Goal: Transaction & Acquisition: Book appointment/travel/reservation

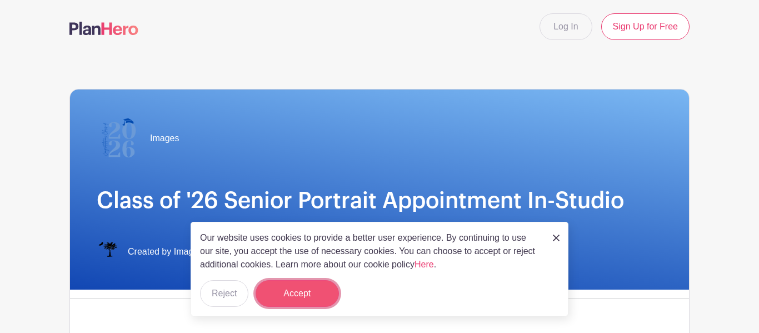
click at [310, 288] on button "Accept" at bounding box center [297, 293] width 83 height 27
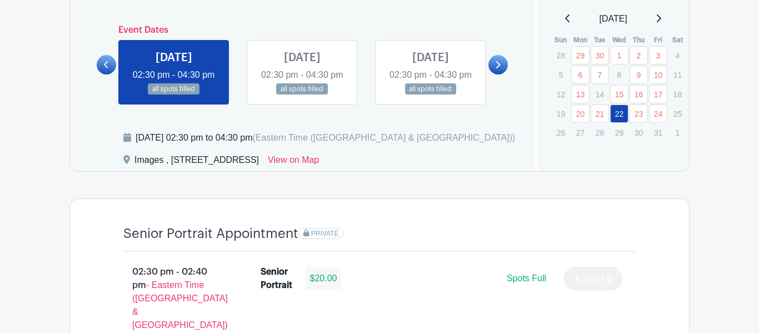
scroll to position [629, 0]
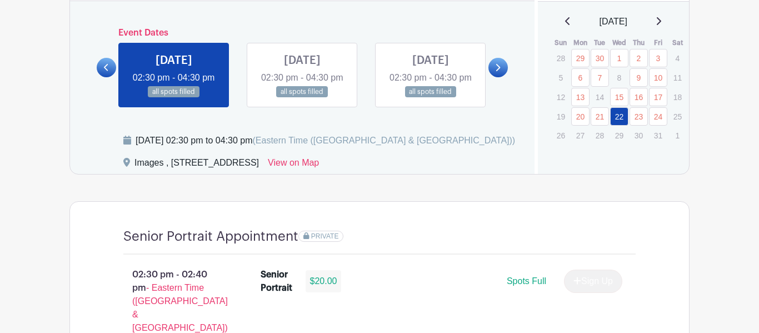
click at [494, 76] on link at bounding box center [497, 67] width 19 height 19
click at [497, 72] on icon at bounding box center [497, 67] width 5 height 8
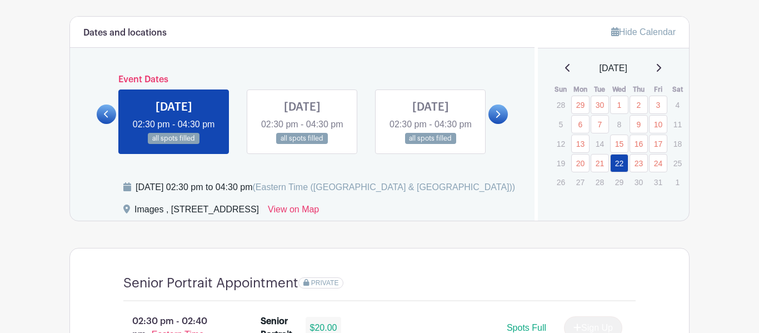
click at [497, 124] on link at bounding box center [497, 113] width 19 height 19
click at [302, 144] on link at bounding box center [302, 144] width 0 height 0
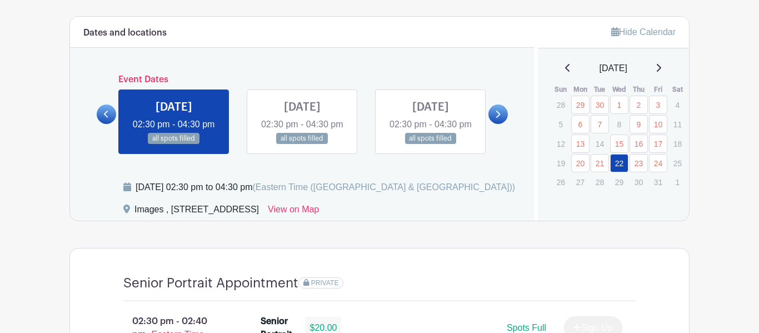
click at [302, 144] on link at bounding box center [302, 144] width 0 height 0
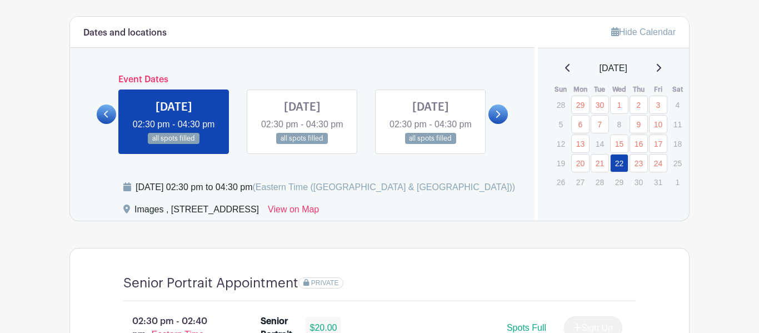
click at [302, 144] on link at bounding box center [302, 144] width 0 height 0
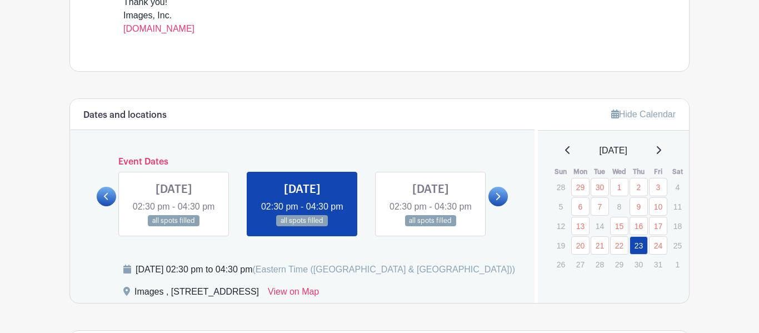
scroll to position [499, 0]
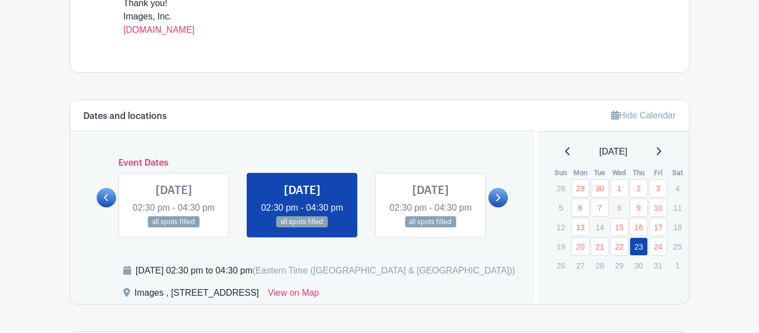
click at [492, 207] on link at bounding box center [497, 197] width 19 height 19
click at [431, 228] on link at bounding box center [431, 228] width 0 height 0
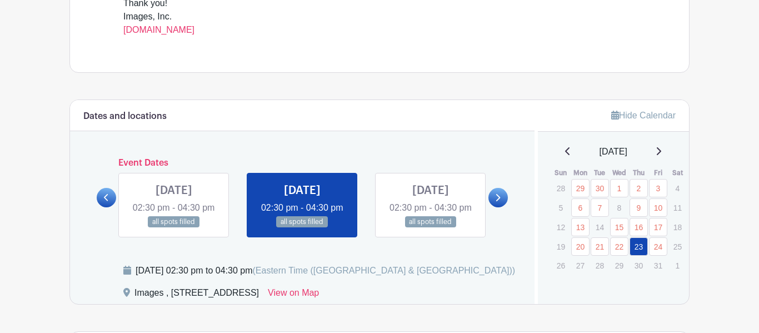
click at [431, 228] on link at bounding box center [431, 228] width 0 height 0
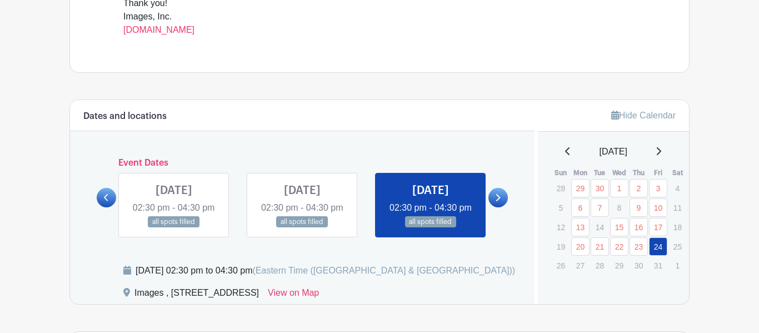
click at [502, 207] on link at bounding box center [497, 197] width 19 height 19
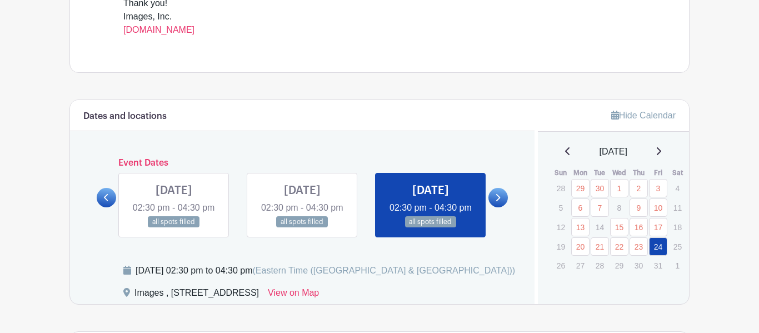
click at [502, 207] on link at bounding box center [497, 197] width 19 height 19
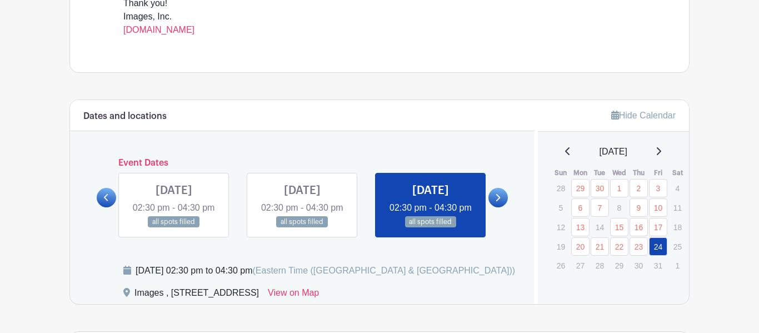
click at [502, 207] on link at bounding box center [497, 197] width 19 height 19
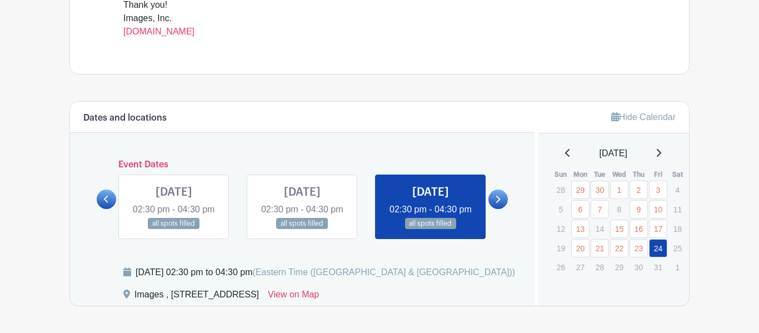
click at [496, 203] on icon at bounding box center [497, 199] width 5 height 8
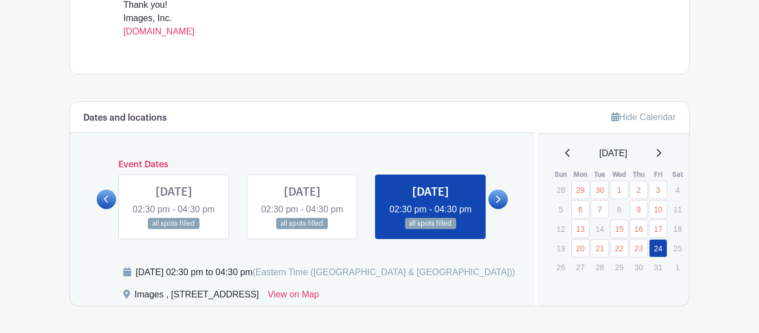
click at [496, 203] on icon at bounding box center [497, 199] width 5 height 8
click at [302, 229] on link at bounding box center [302, 229] width 0 height 0
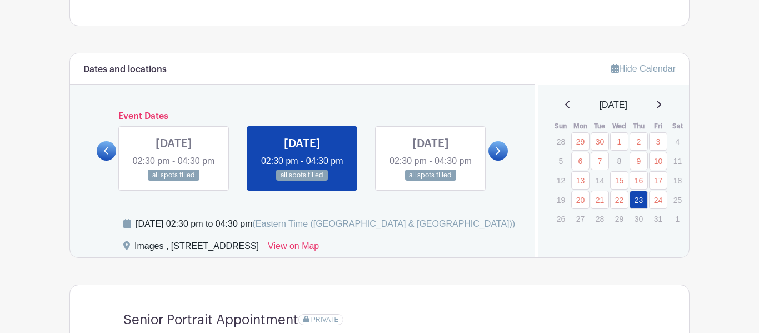
scroll to position [546, 0]
click at [174, 181] on link at bounding box center [174, 181] width 0 height 0
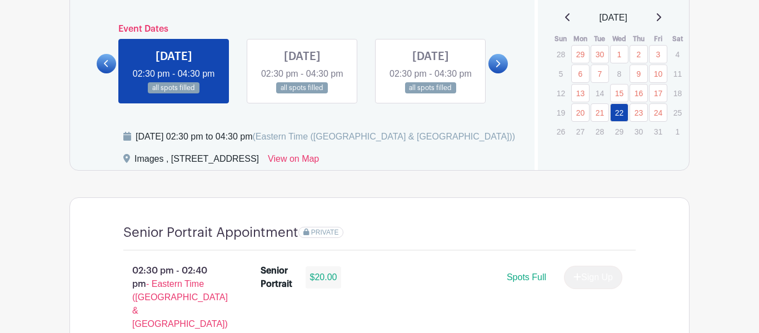
scroll to position [631, 0]
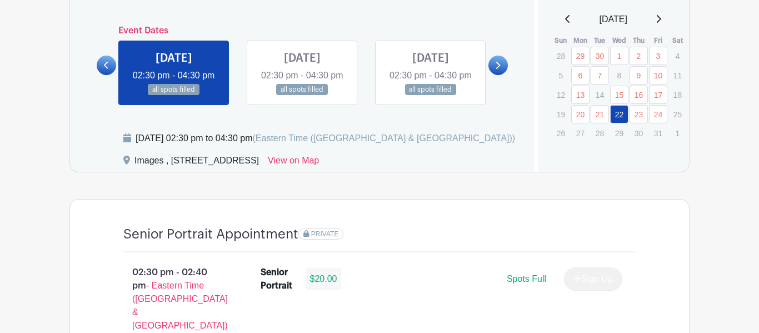
click at [492, 72] on link at bounding box center [497, 65] width 19 height 19
click at [431, 96] on link at bounding box center [431, 96] width 0 height 0
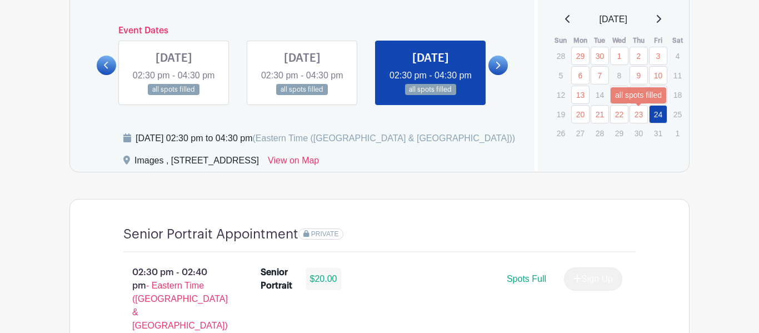
click at [636, 119] on link "23" at bounding box center [639, 114] width 18 height 18
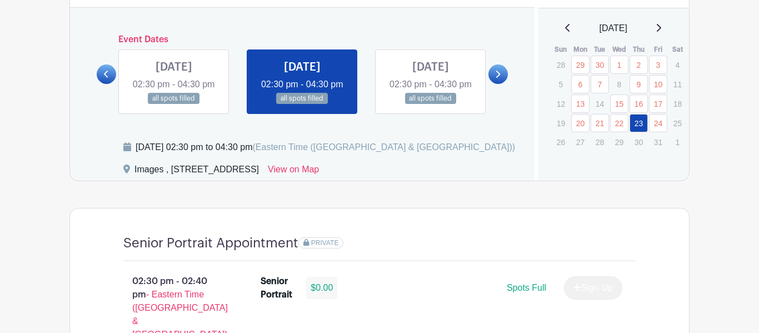
scroll to position [622, 0]
click at [659, 123] on link "24" at bounding box center [658, 123] width 18 height 18
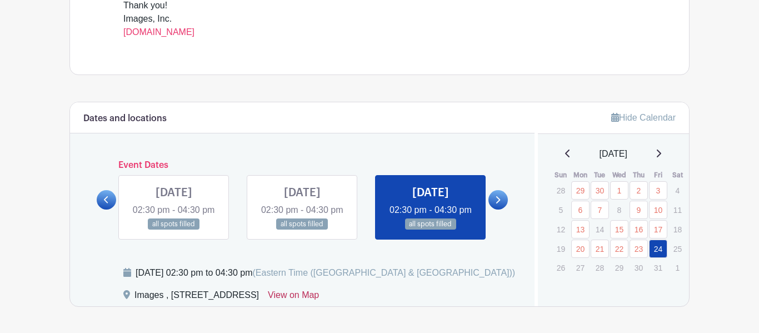
scroll to position [488, 0]
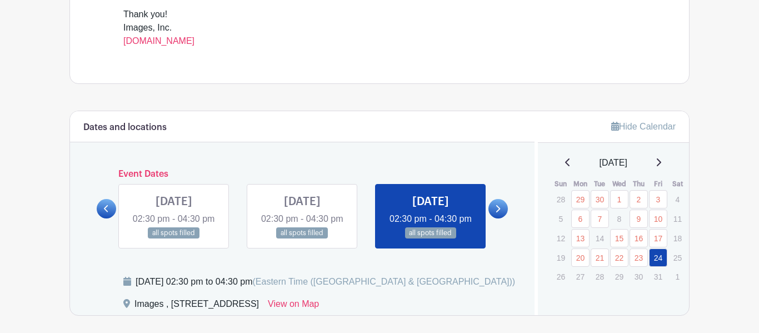
click at [174, 239] on link at bounding box center [174, 239] width 0 height 0
